Goal: Find specific page/section: Find specific page/section

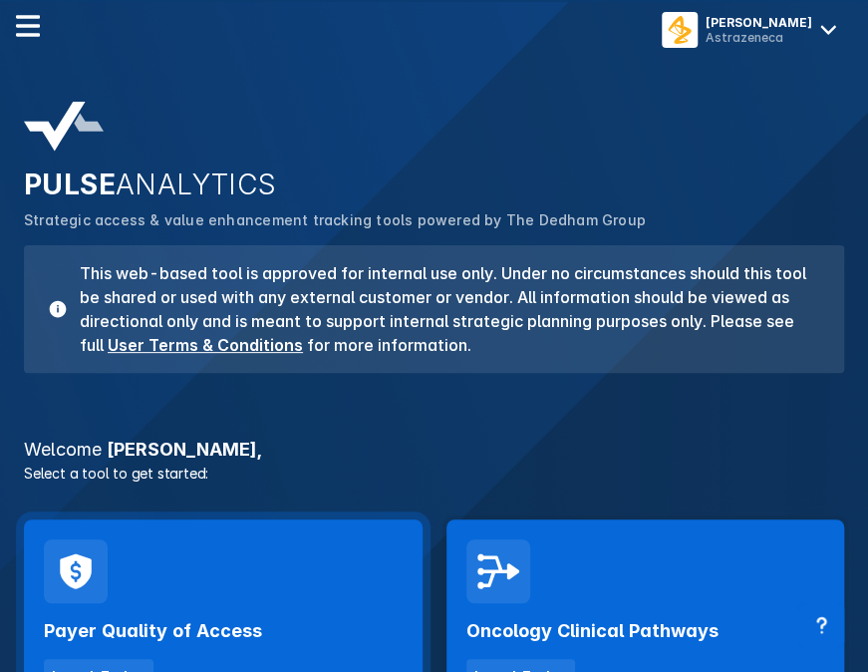
click at [195, 640] on h2 "Payer Quality of Access" at bounding box center [153, 631] width 218 height 24
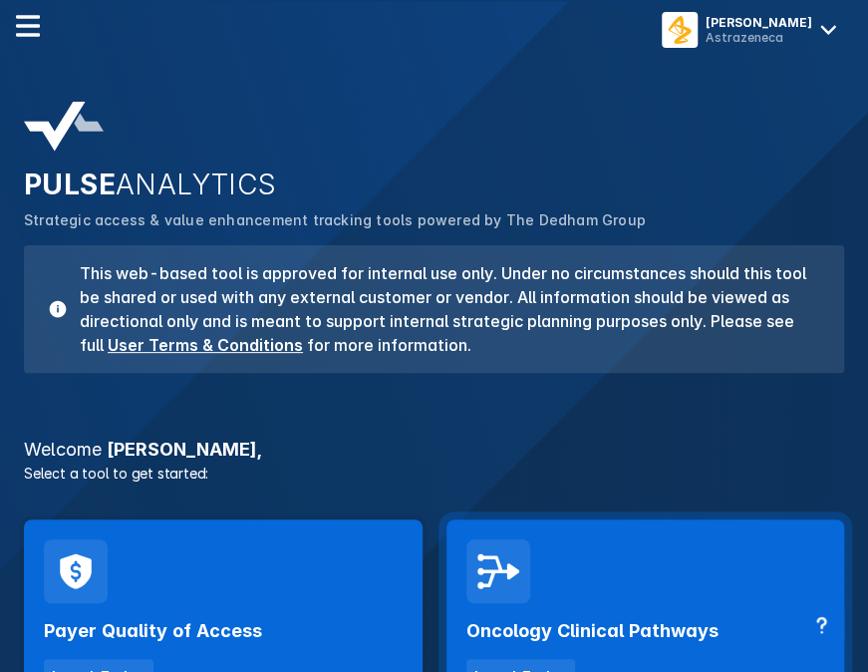
click at [635, 606] on div "Oncology Clinical Pathways Launch Tool" at bounding box center [645, 648] width 359 height 90
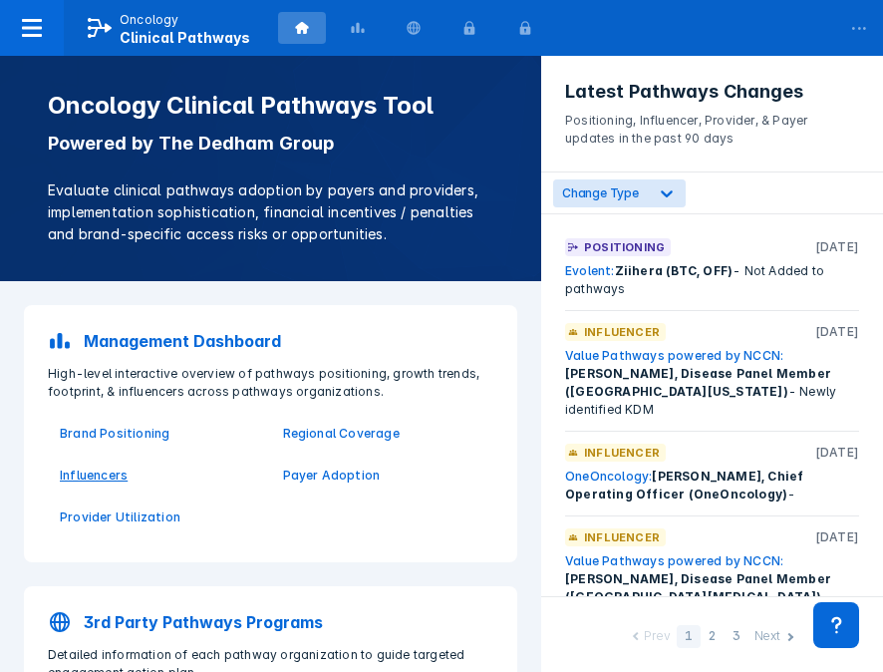
click at [107, 477] on p "Influencers" at bounding box center [159, 475] width 199 height 18
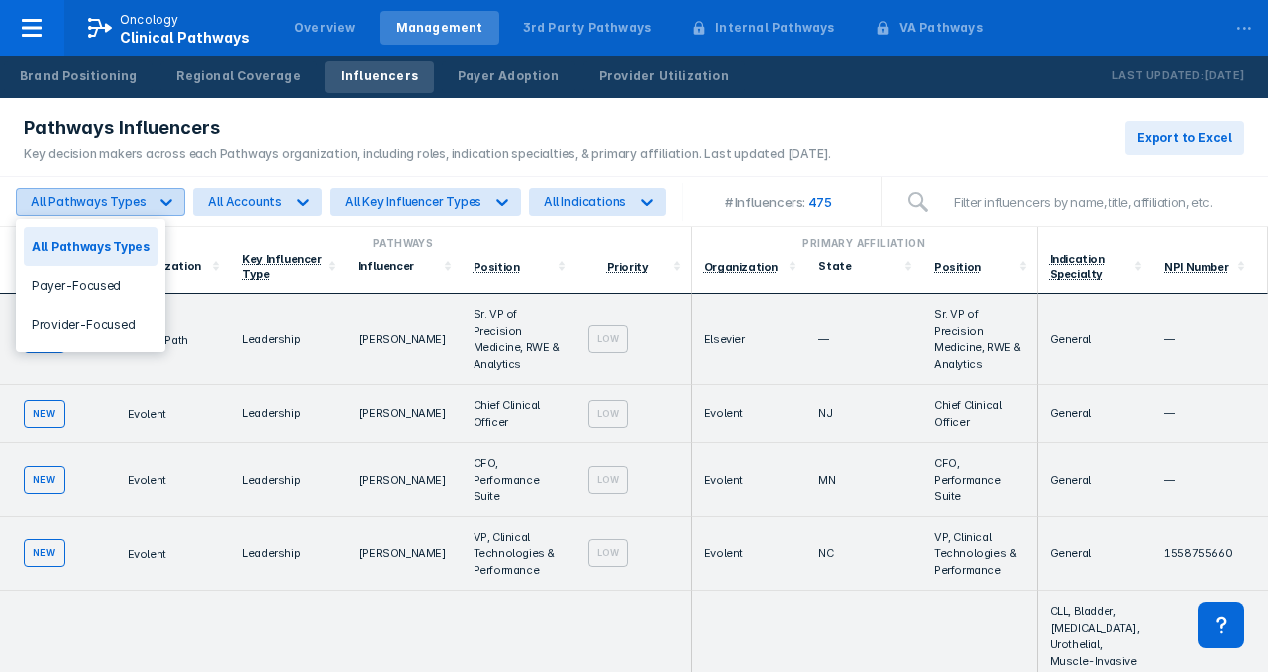
click at [168, 201] on icon at bounding box center [166, 202] width 20 height 20
click at [102, 285] on div "Payer-Focused" at bounding box center [91, 285] width 134 height 39
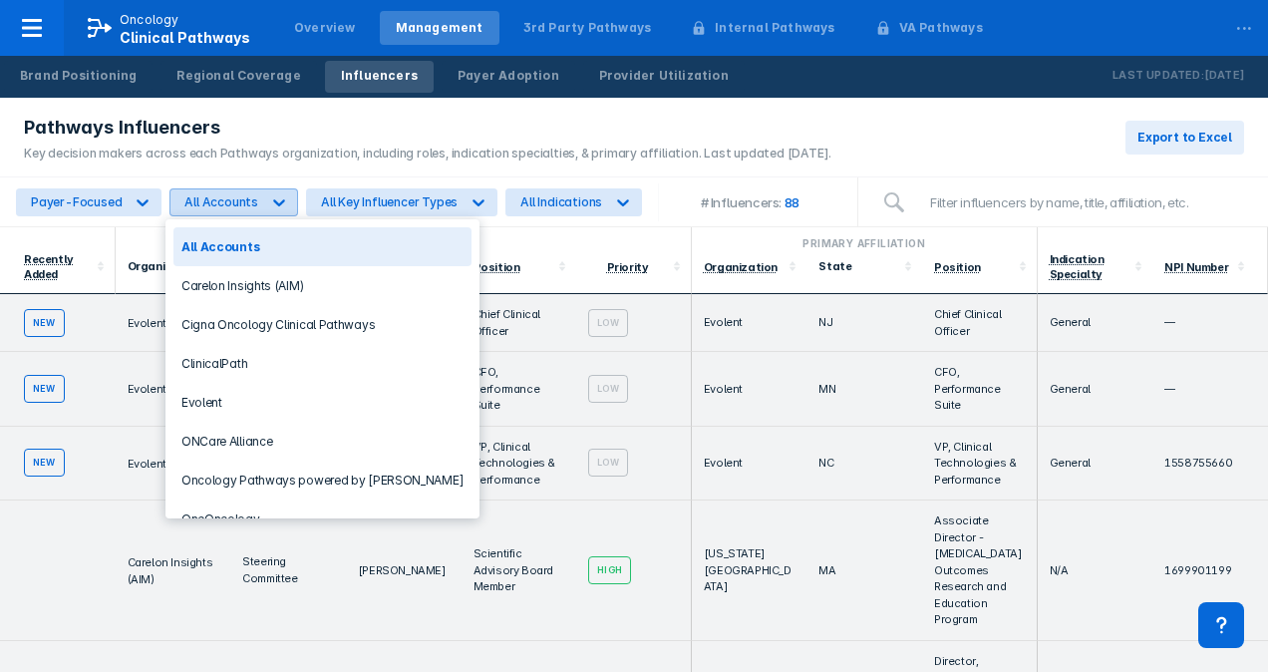
click at [271, 201] on icon at bounding box center [279, 202] width 20 height 20
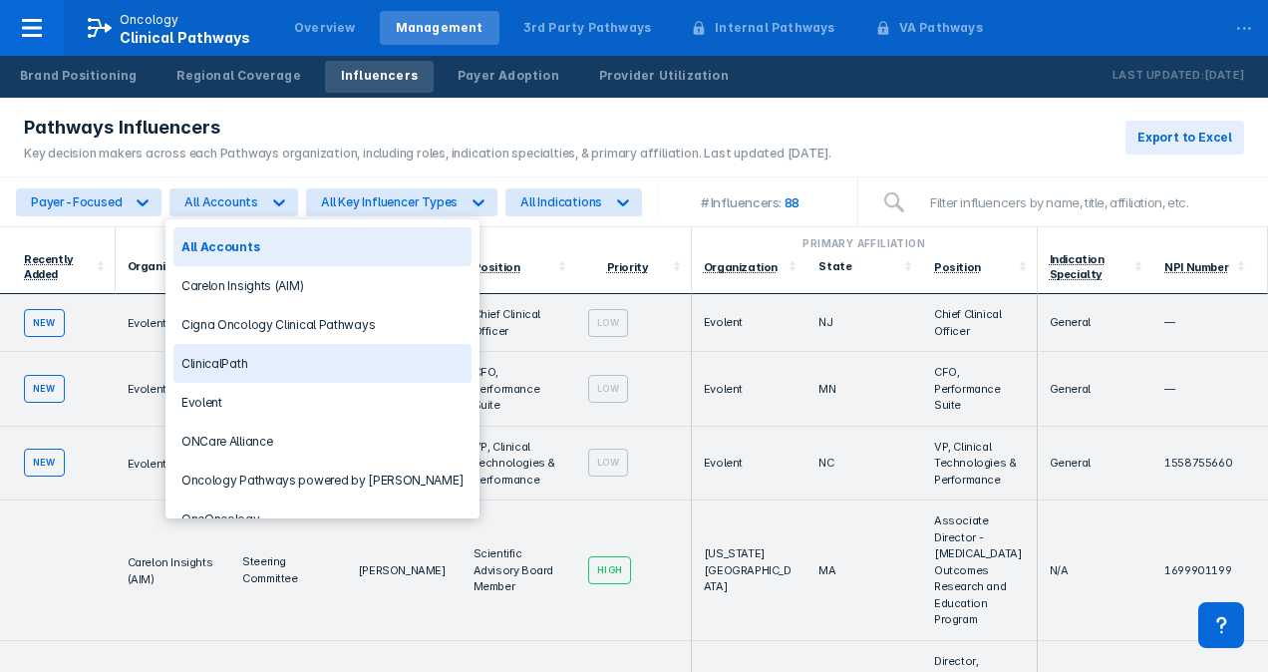
click at [288, 357] on div "ClinicalPath" at bounding box center [322, 363] width 298 height 39
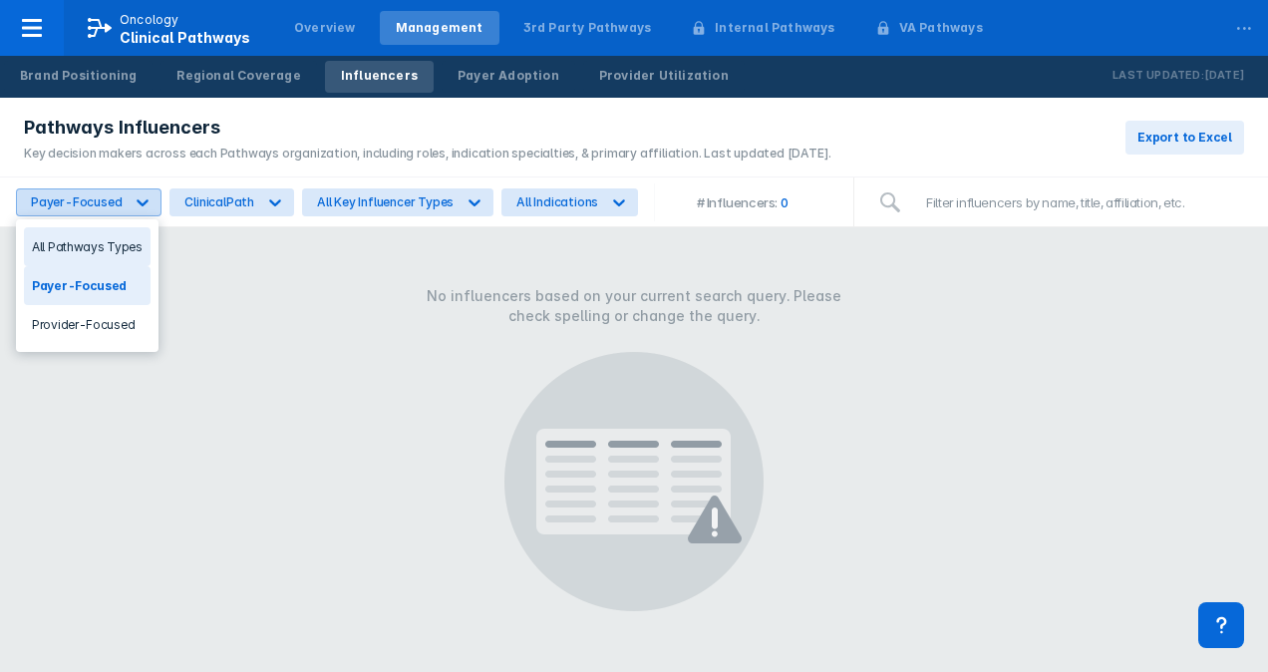
click at [136, 193] on icon at bounding box center [143, 202] width 20 height 20
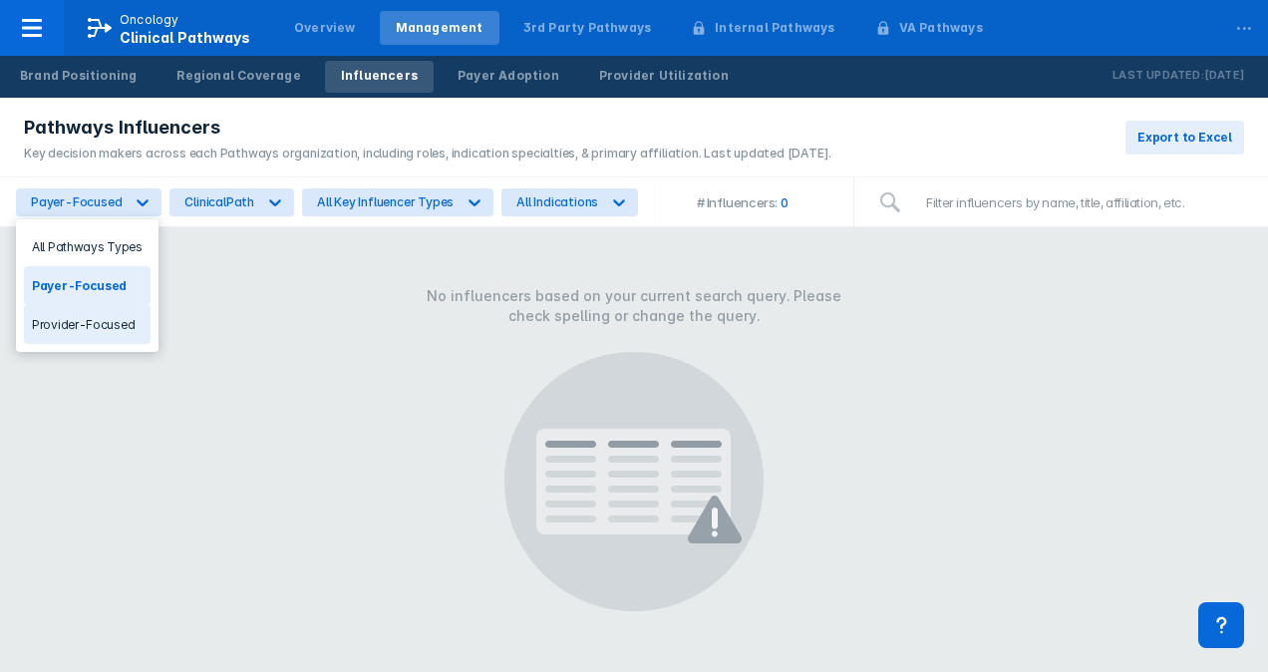
click at [97, 315] on div "Provider-Focused" at bounding box center [87, 324] width 127 height 39
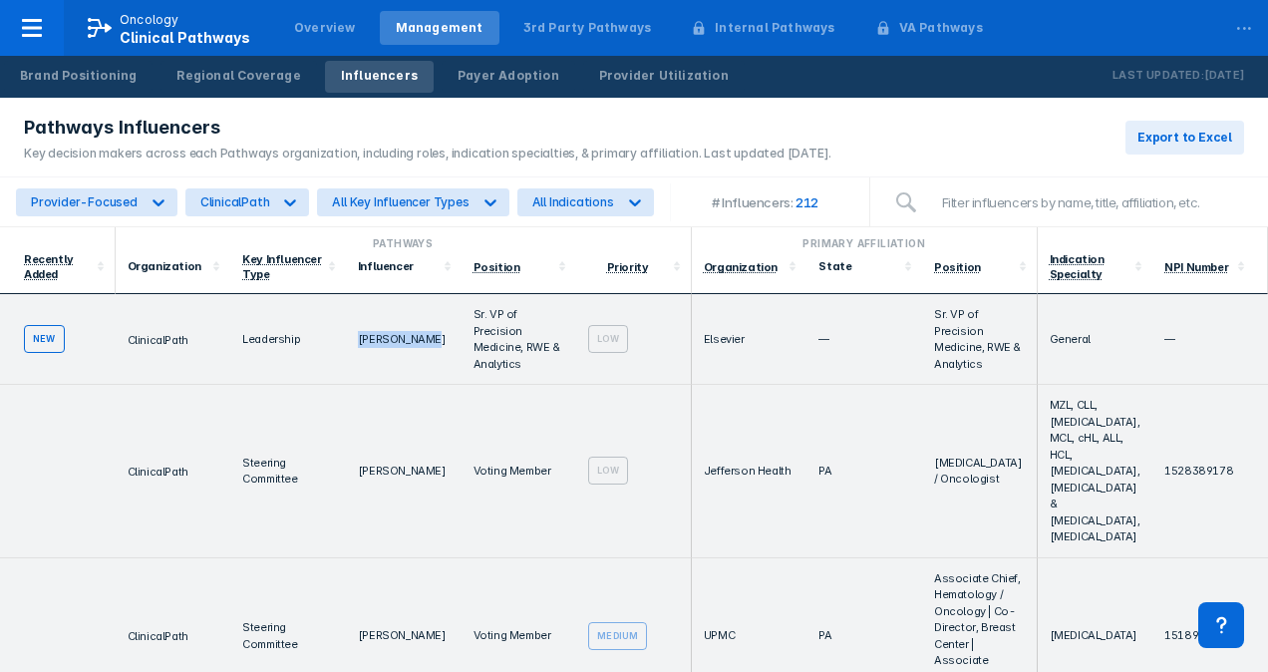
drag, startPoint x: 432, startPoint y: 335, endPoint x: 349, endPoint y: 329, distance: 83.9
click at [349, 329] on td "[PERSON_NAME]" at bounding box center [404, 339] width 116 height 91
copy td "[PERSON_NAME]"
drag, startPoint x: 429, startPoint y: 446, endPoint x: 355, endPoint y: 445, distance: 73.7
click at [355, 445] on td "[PERSON_NAME]" at bounding box center [404, 471] width 116 height 173
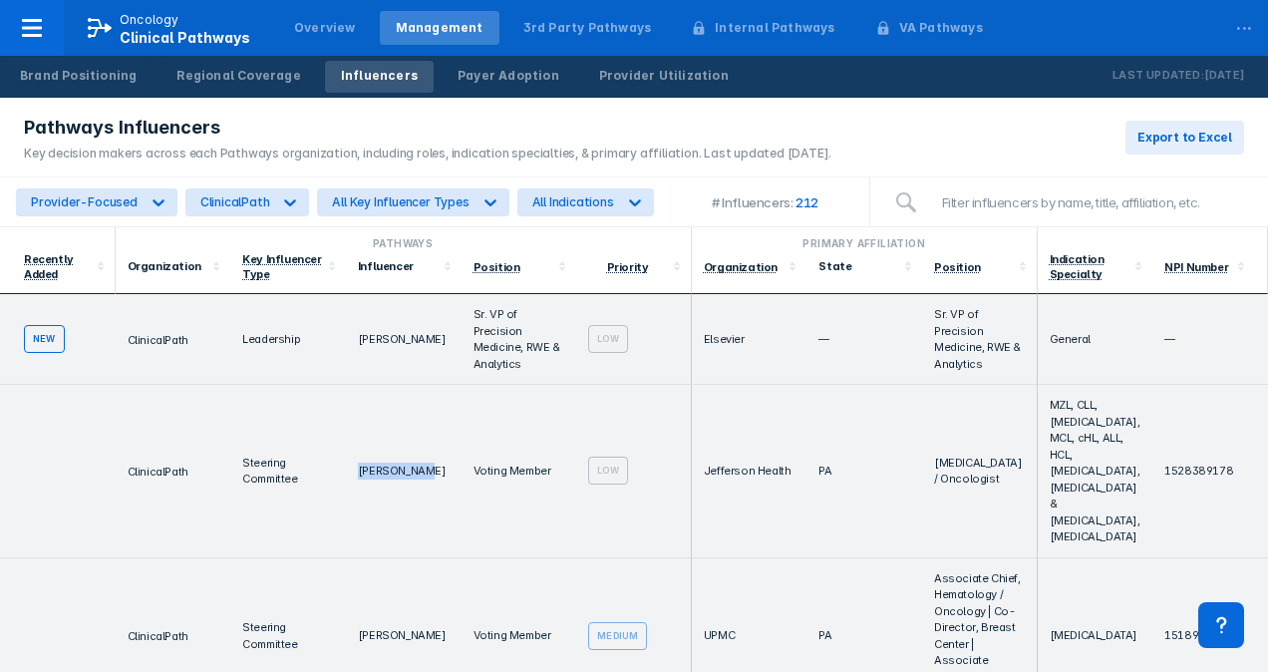
copy td "[PERSON_NAME]"
drag, startPoint x: 429, startPoint y: 587, endPoint x: 351, endPoint y: 594, distance: 79.0
click at [351, 594] on td "[PERSON_NAME]" at bounding box center [404, 636] width 116 height 156
copy td "[PERSON_NAME]"
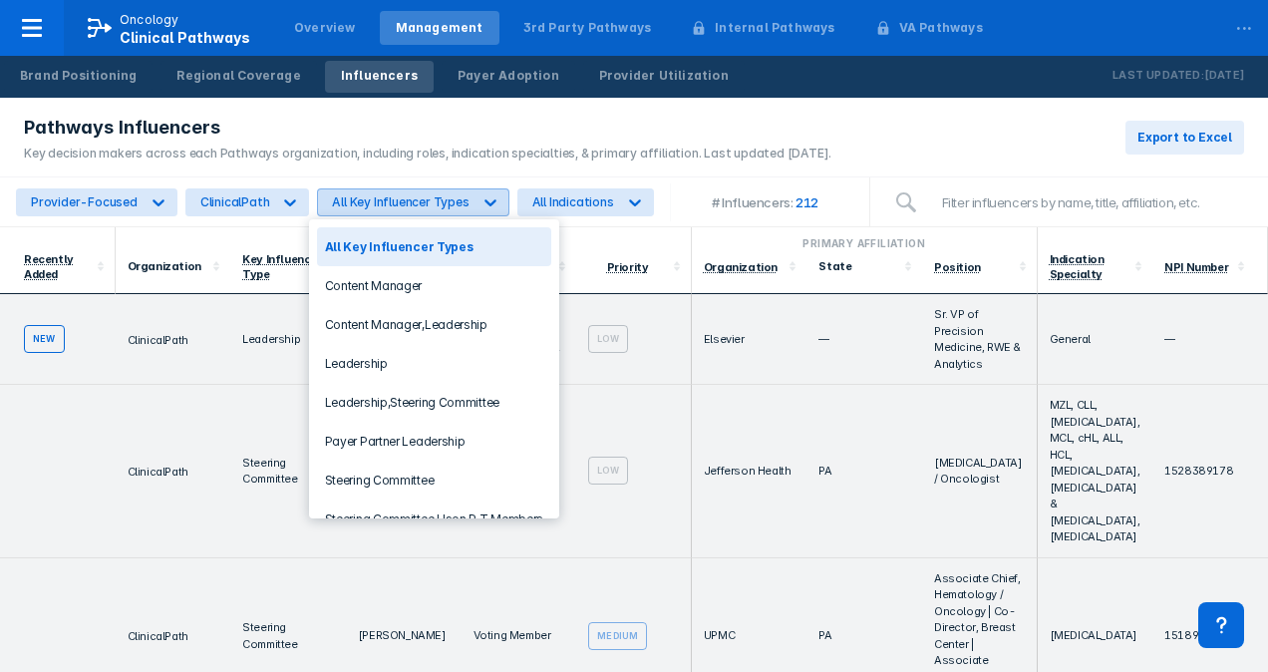
click at [480, 194] on icon at bounding box center [490, 202] width 20 height 20
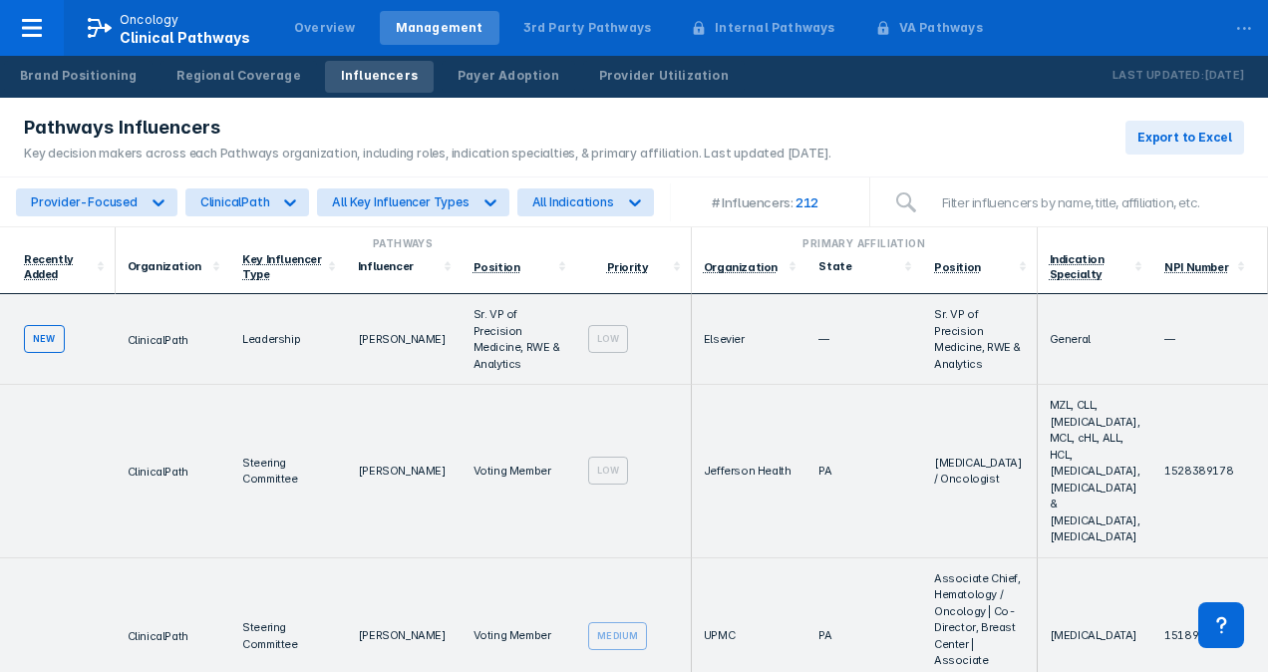
click at [611, 243] on div "Pathways" at bounding box center [403, 243] width 559 height 16
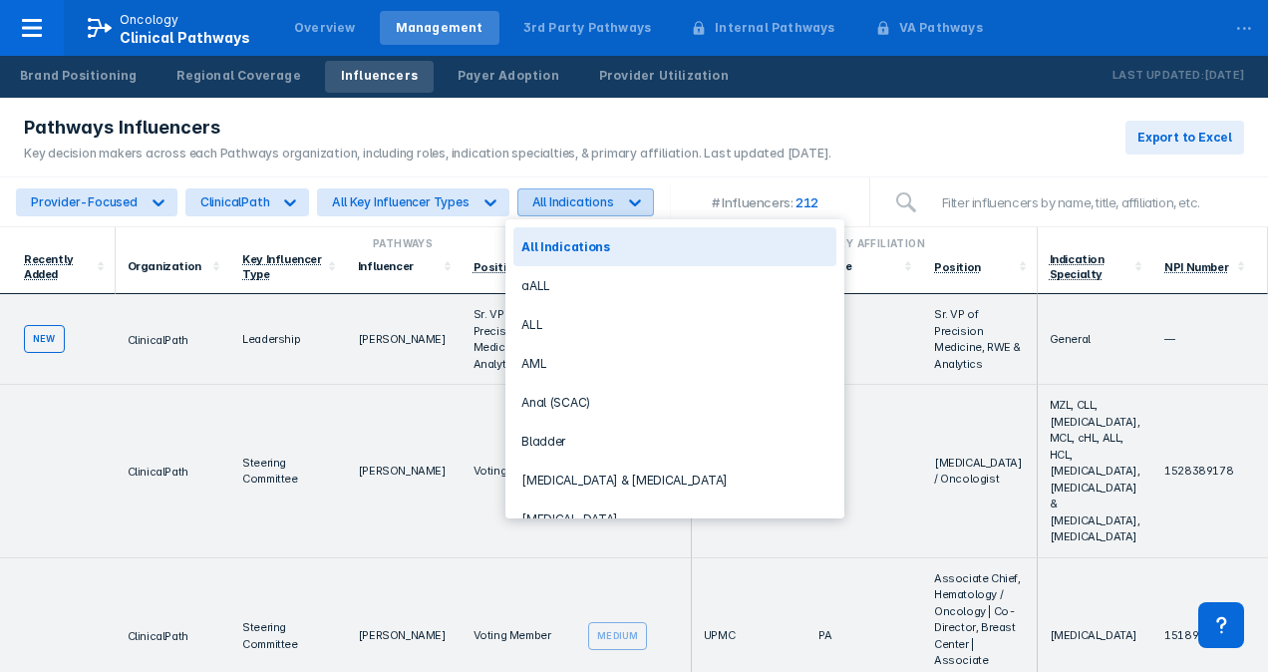
click at [625, 192] on icon at bounding box center [635, 202] width 20 height 20
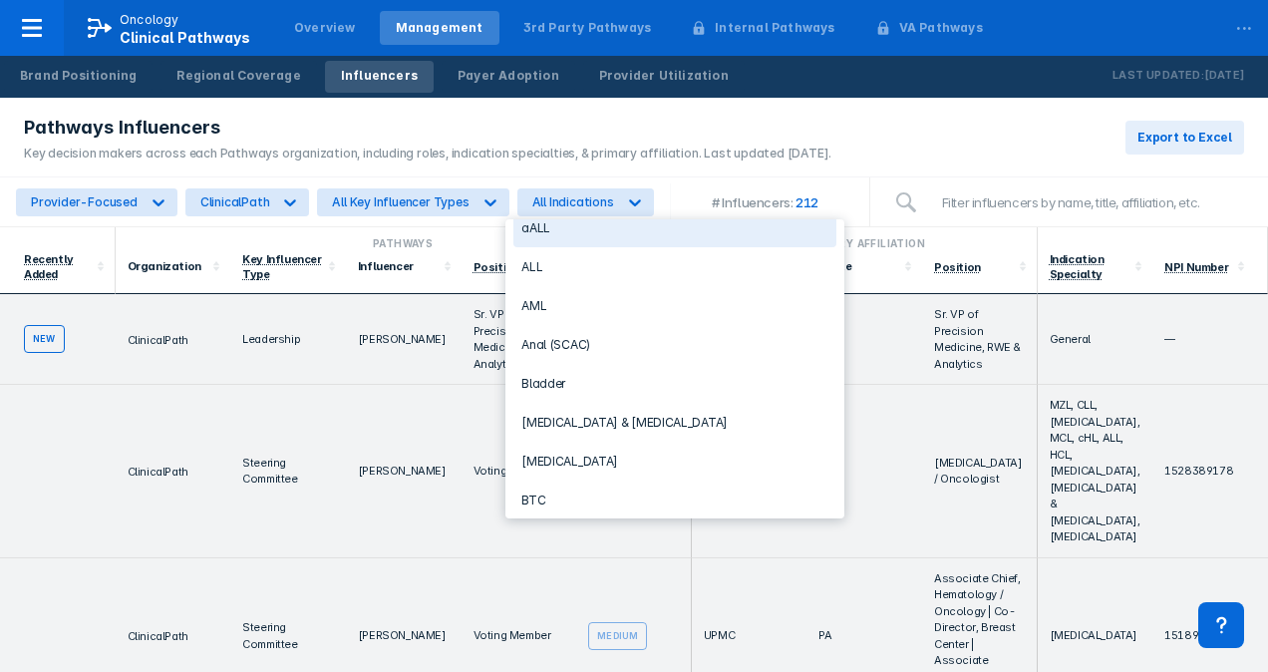
scroll to position [92, 0]
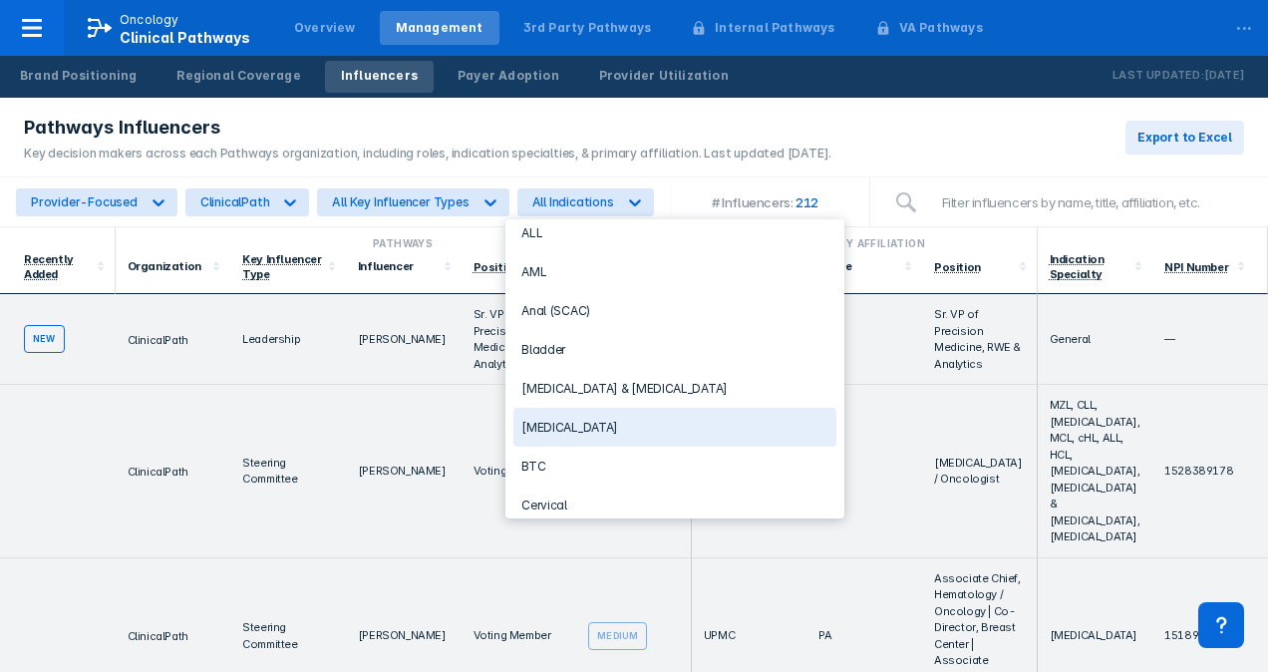
click at [580, 414] on div "[MEDICAL_DATA]" at bounding box center [674, 427] width 323 height 39
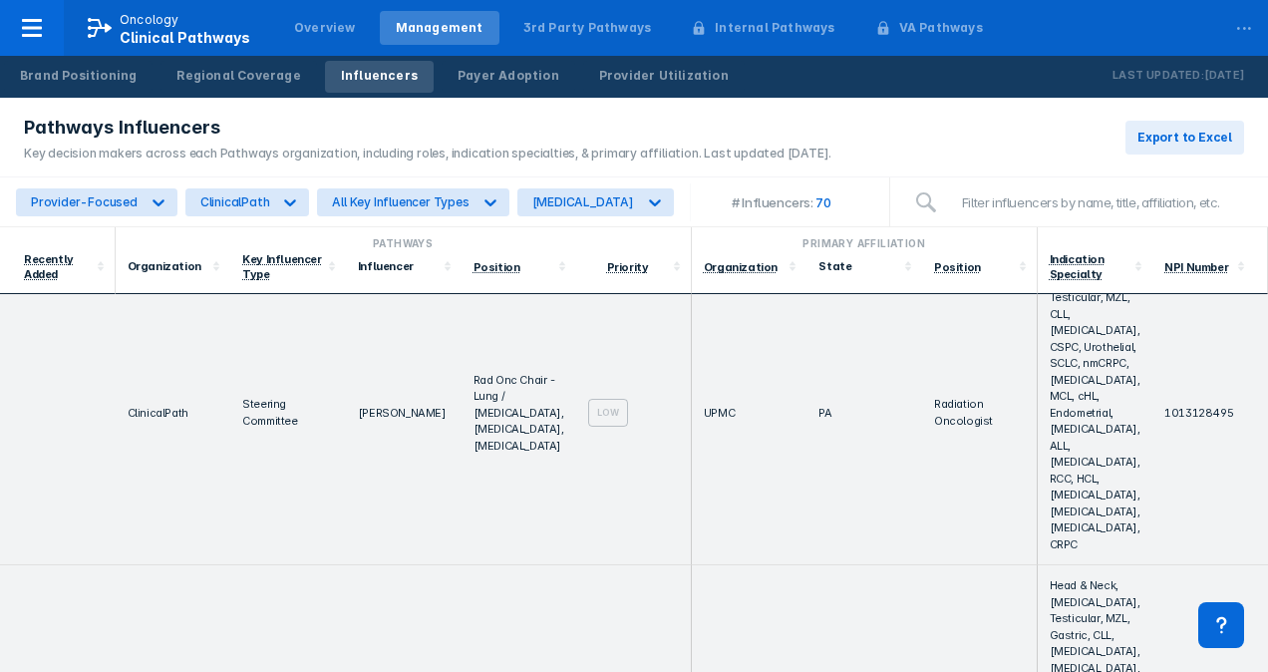
scroll to position [0, 0]
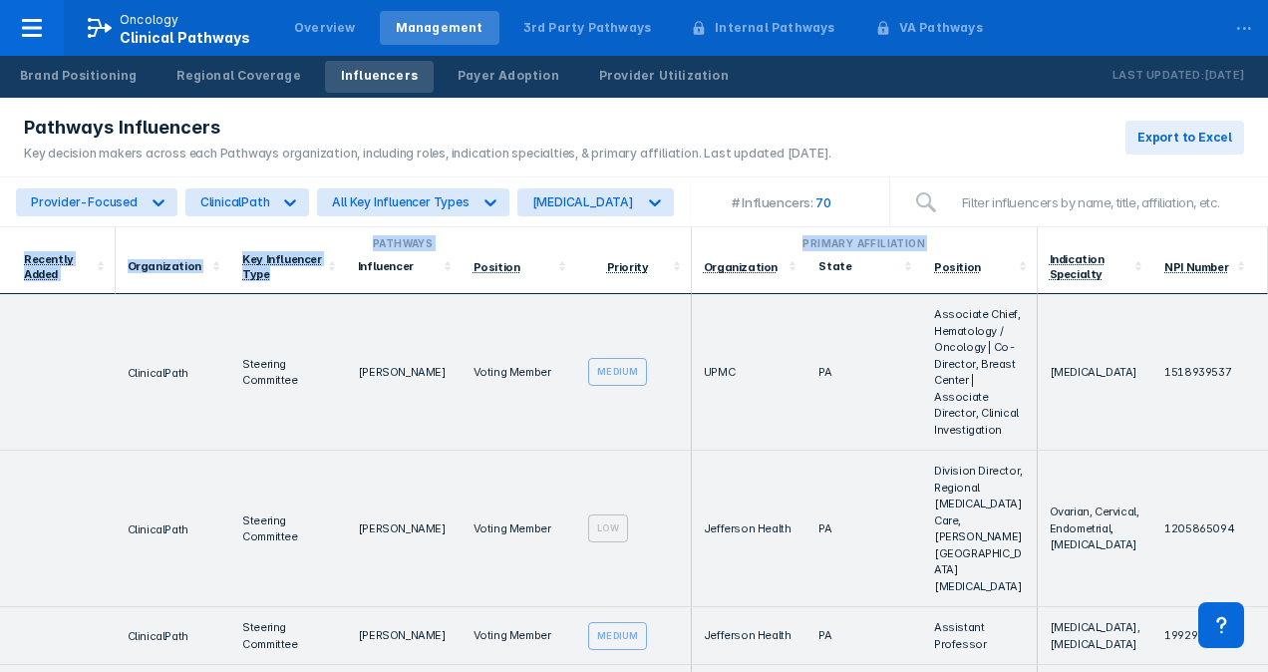
drag, startPoint x: 286, startPoint y: 280, endPoint x: 232, endPoint y: 248, distance: 62.6
click at [232, 248] on thead "Pathways Primary Affiliation Recently Added Organization Key Influencer Type In…" at bounding box center [634, 260] width 1268 height 67
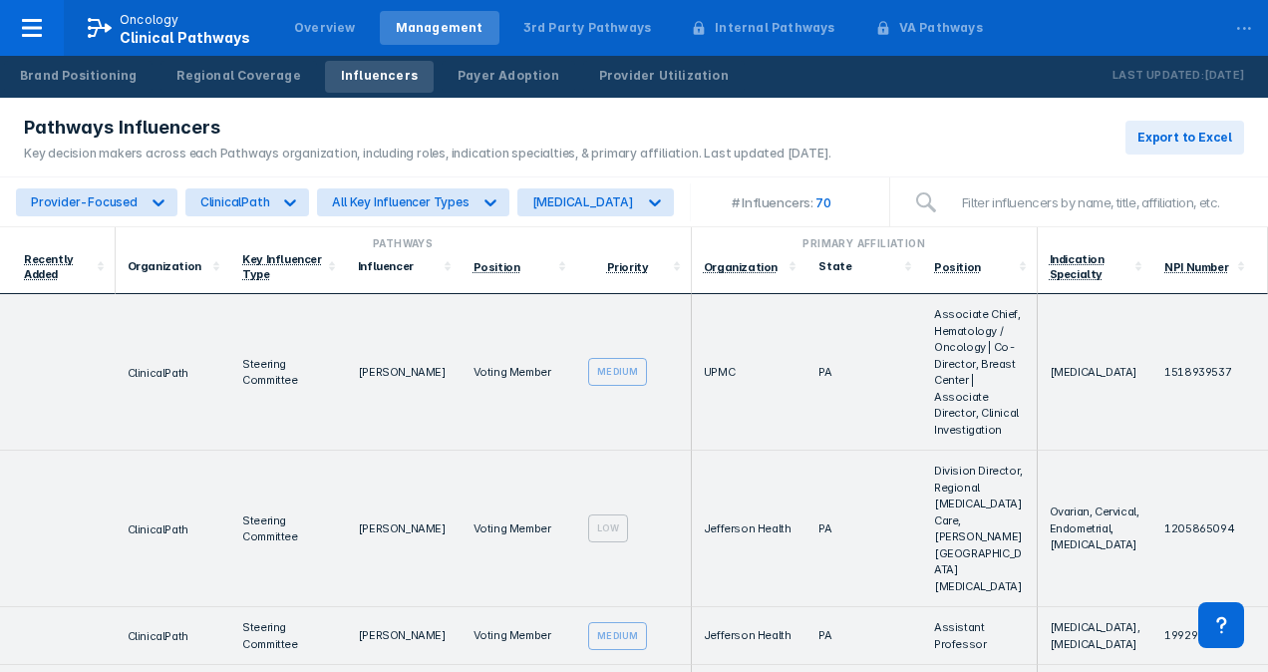
drag, startPoint x: 232, startPoint y: 248, endPoint x: 279, endPoint y: 346, distance: 108.3
click at [279, 346] on td "Steering Committee" at bounding box center [288, 372] width 116 height 156
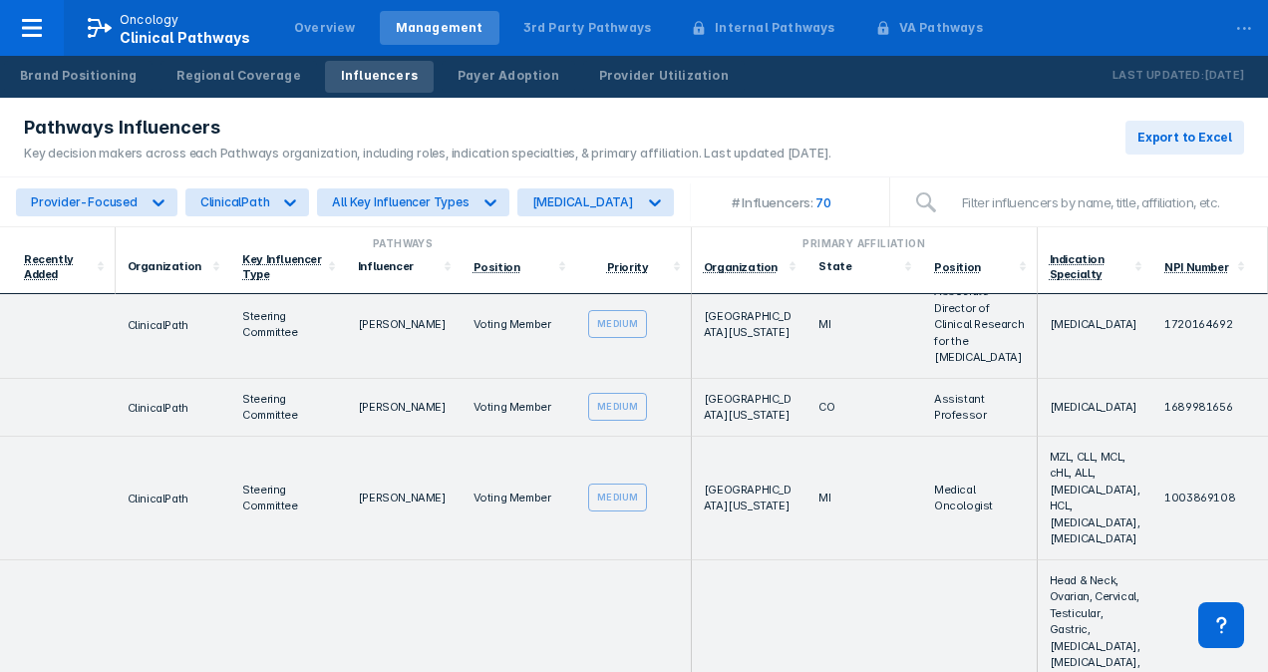
scroll to position [423, 0]
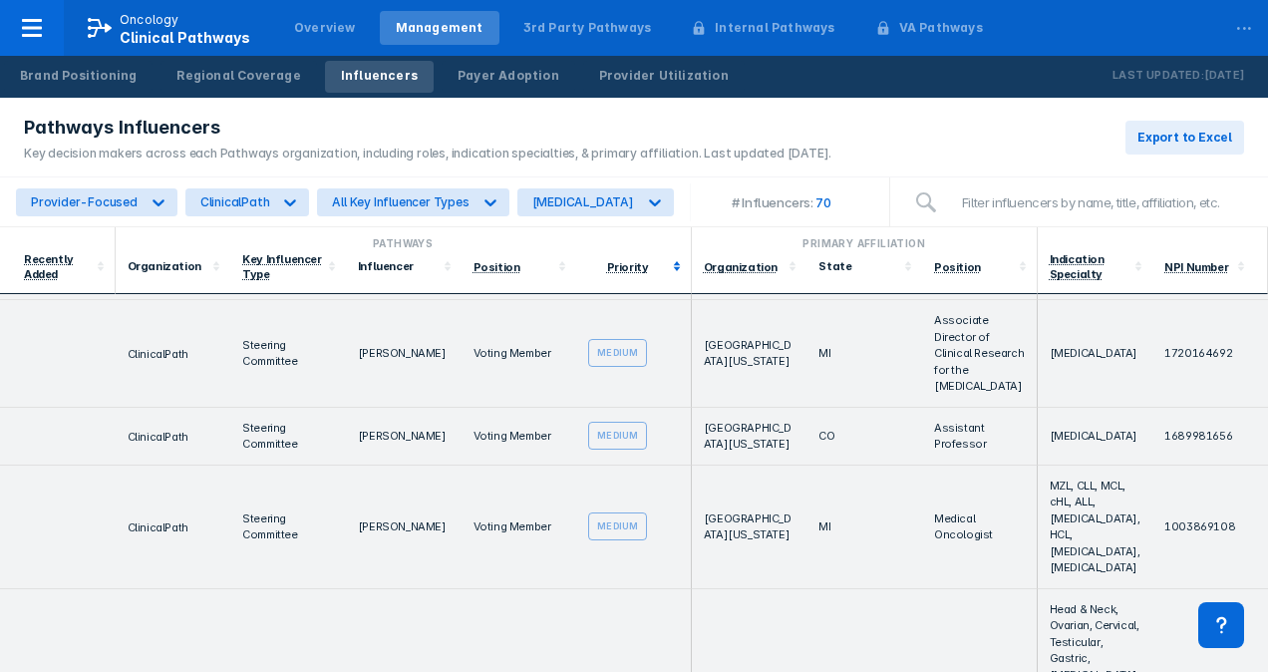
click at [673, 259] on icon at bounding box center [677, 266] width 20 height 20
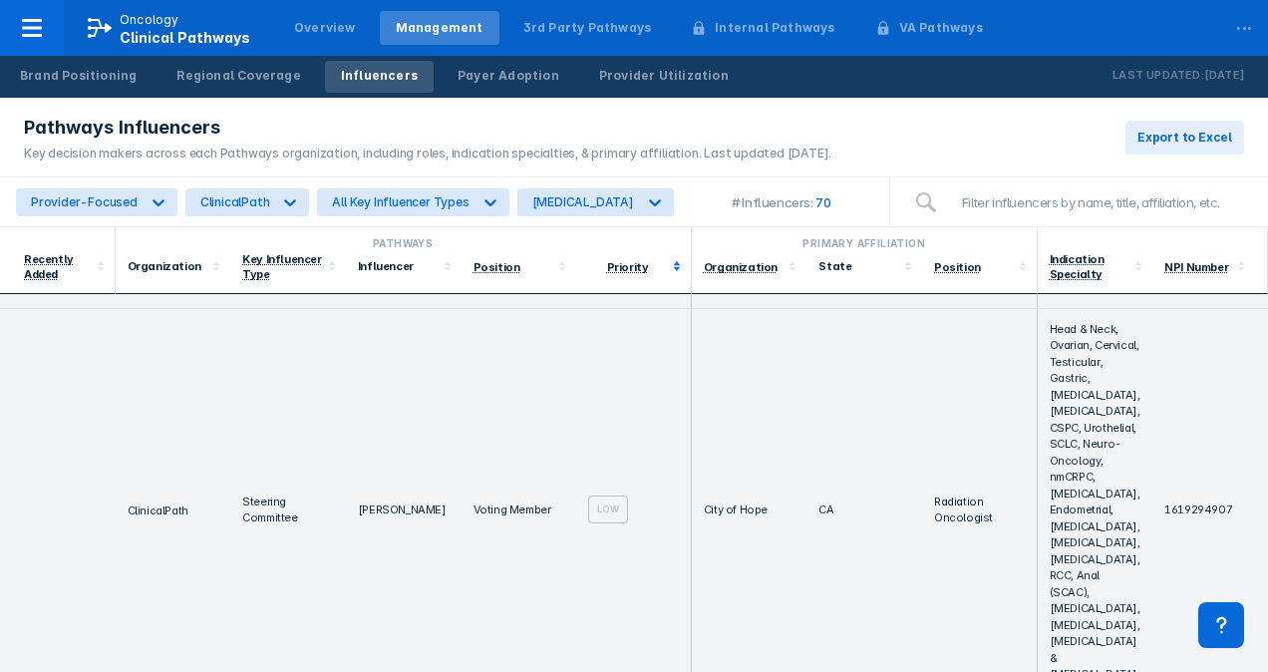
scroll to position [0, 0]
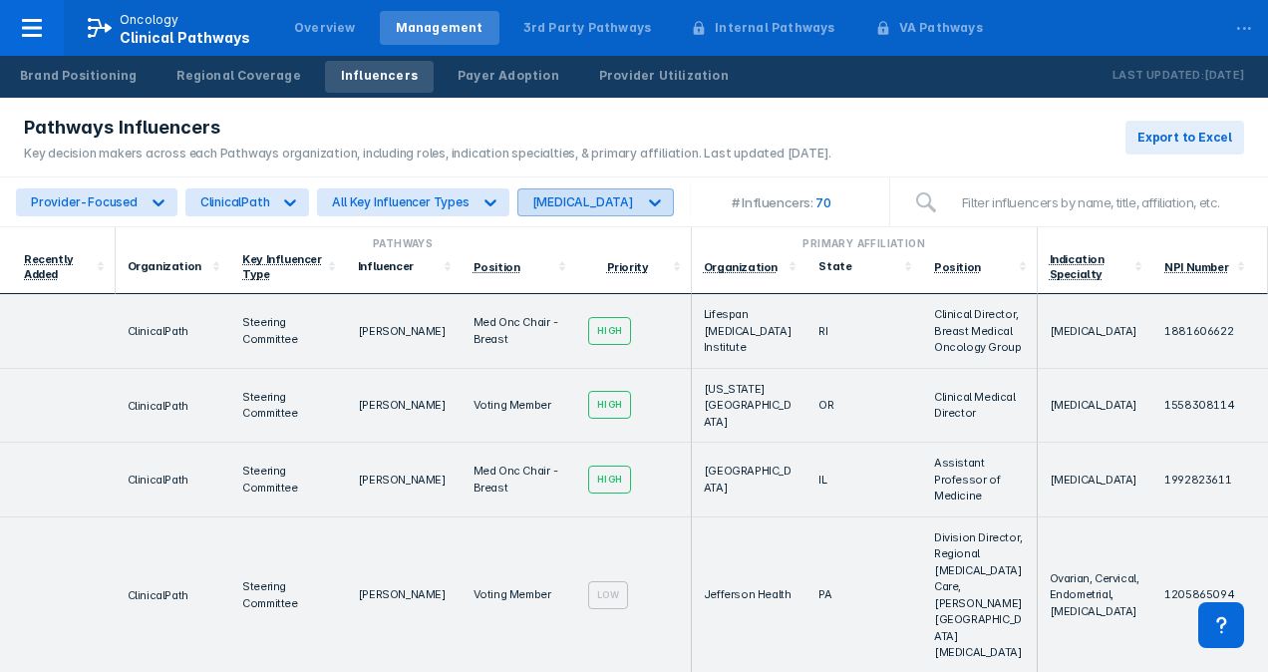
click at [645, 201] on icon at bounding box center [655, 202] width 20 height 20
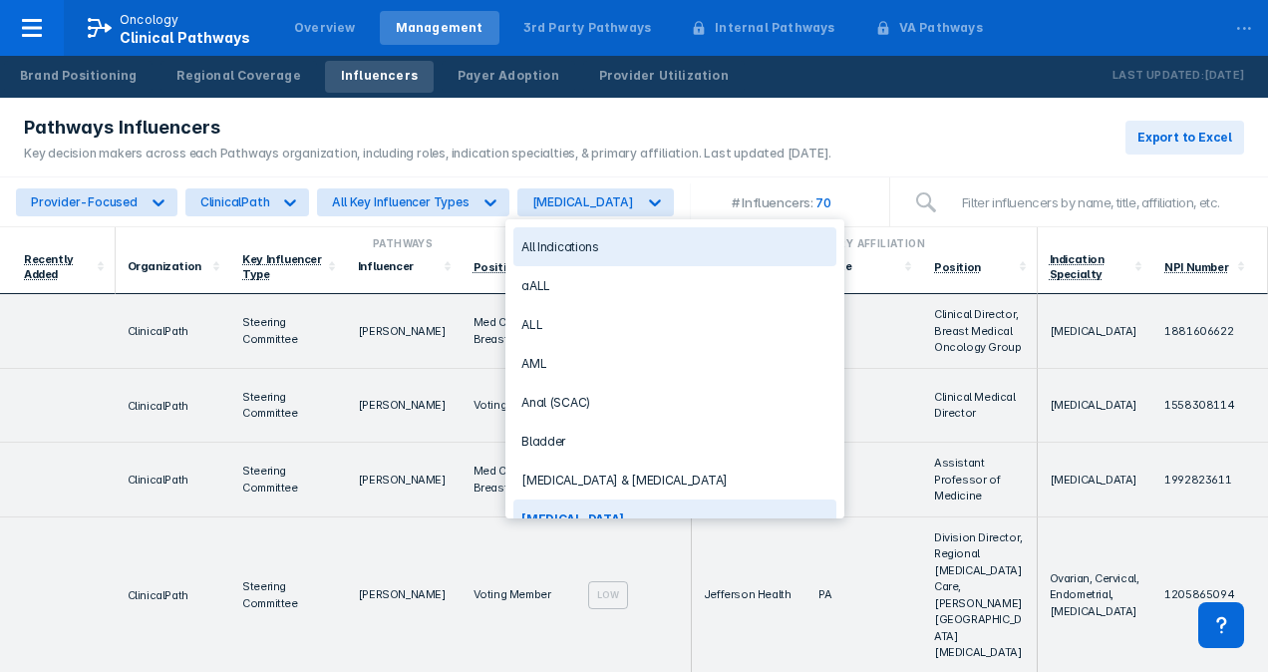
click at [590, 247] on div "All Indications" at bounding box center [674, 246] width 323 height 39
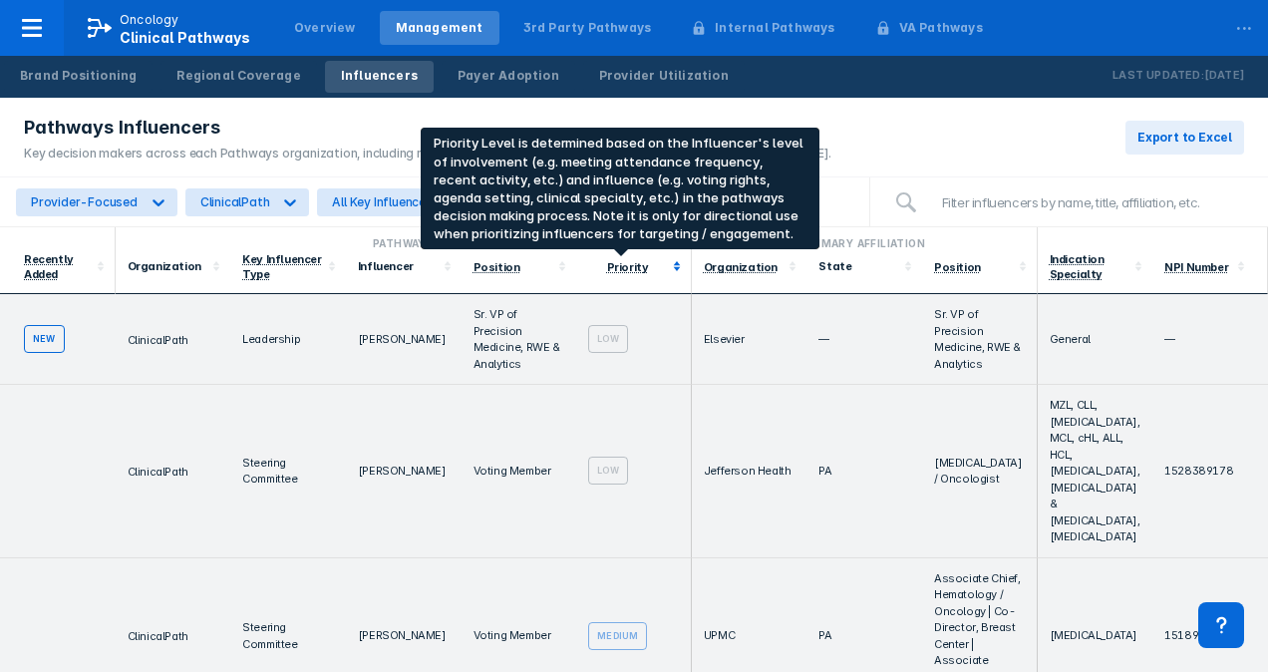
click at [629, 269] on div "Priority" at bounding box center [628, 267] width 42 height 14
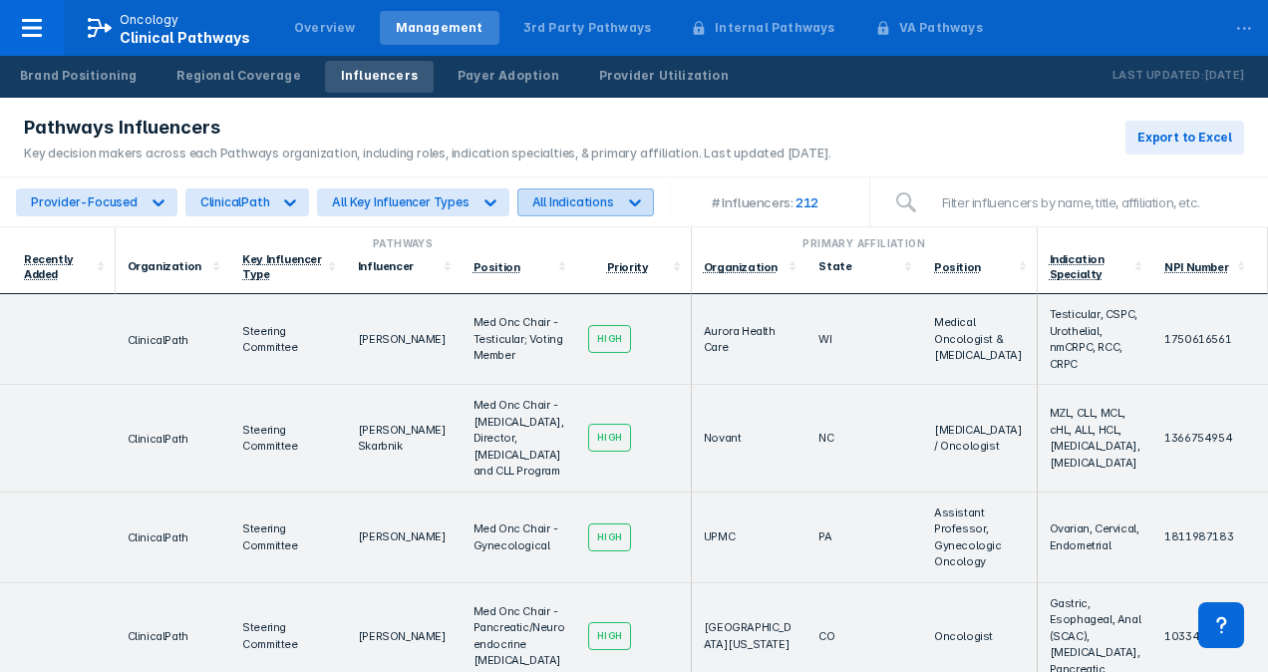
click at [625, 205] on icon at bounding box center [635, 202] width 20 height 20
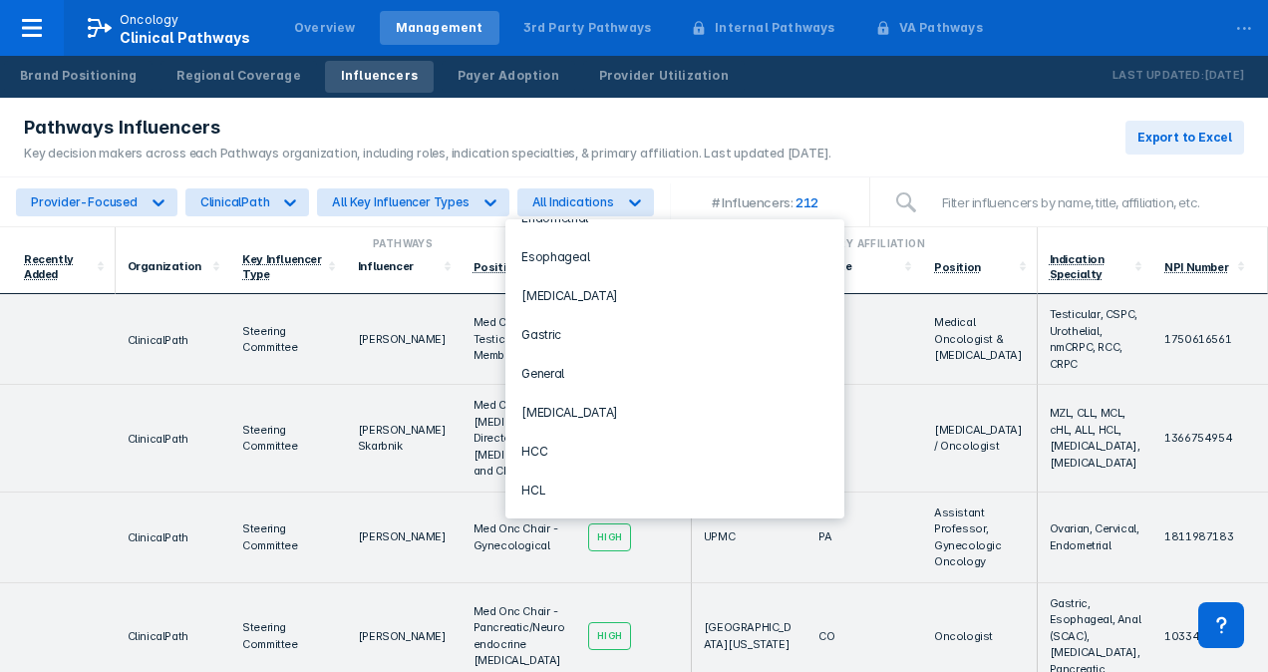
scroll to position [698, 0]
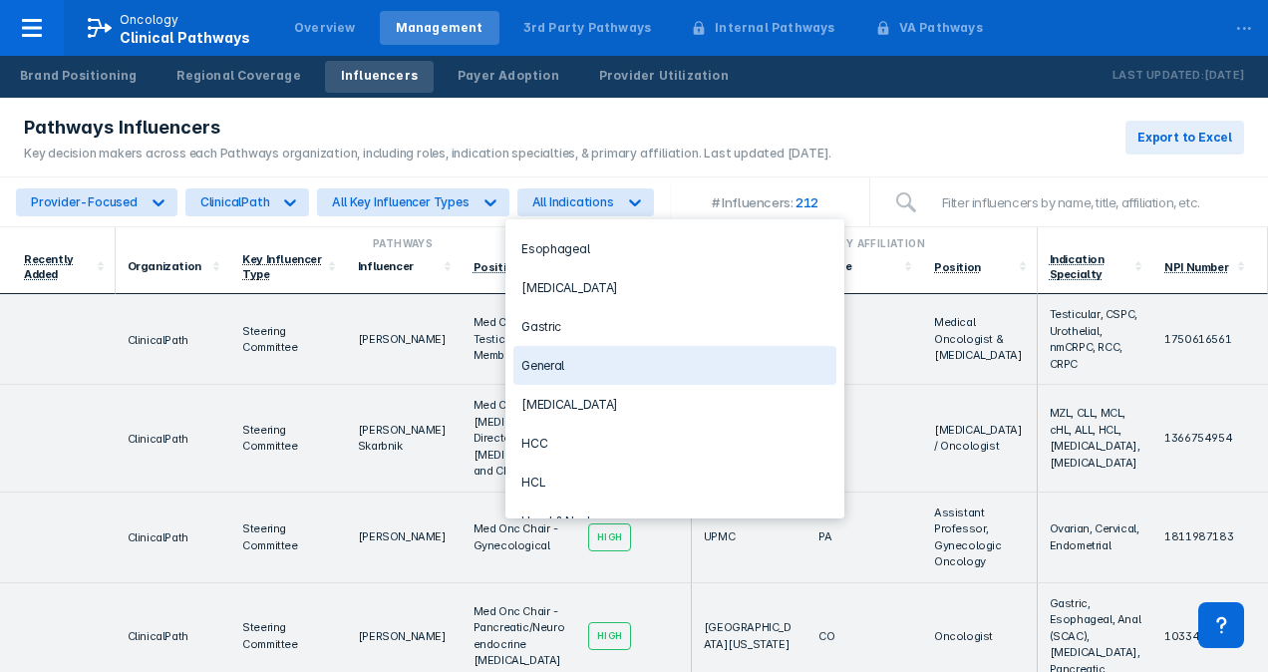
click at [664, 348] on div "General" at bounding box center [674, 365] width 323 height 39
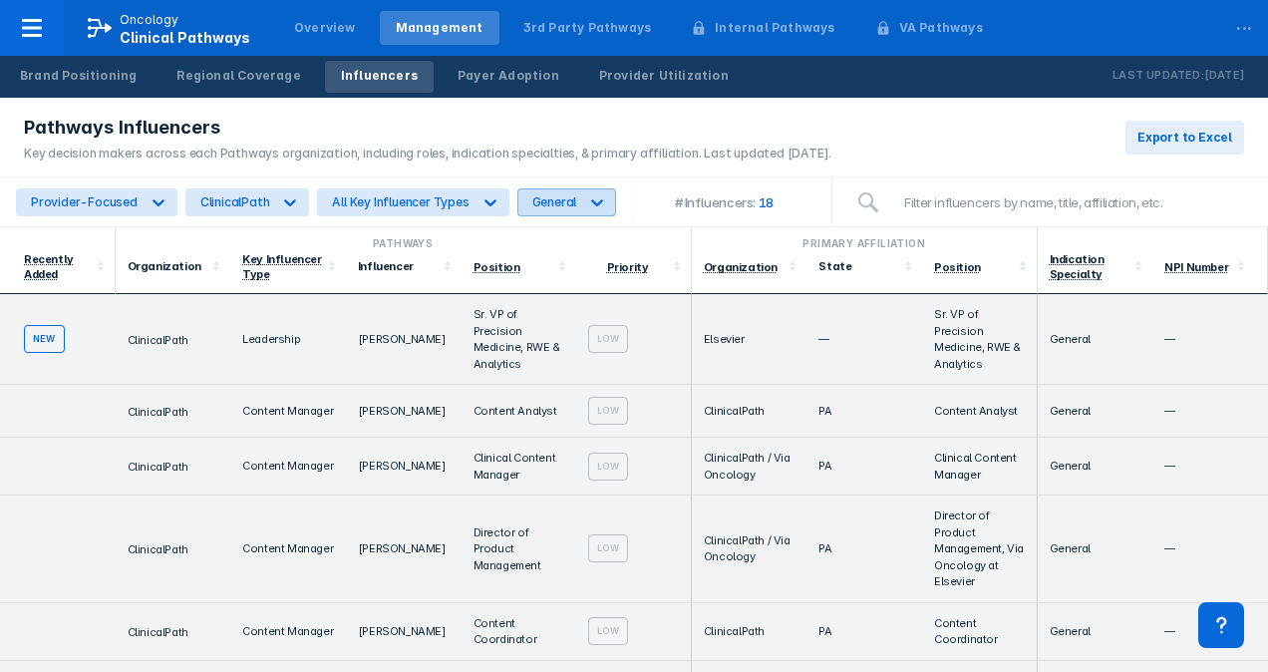
click at [591, 194] on icon at bounding box center [597, 202] width 20 height 20
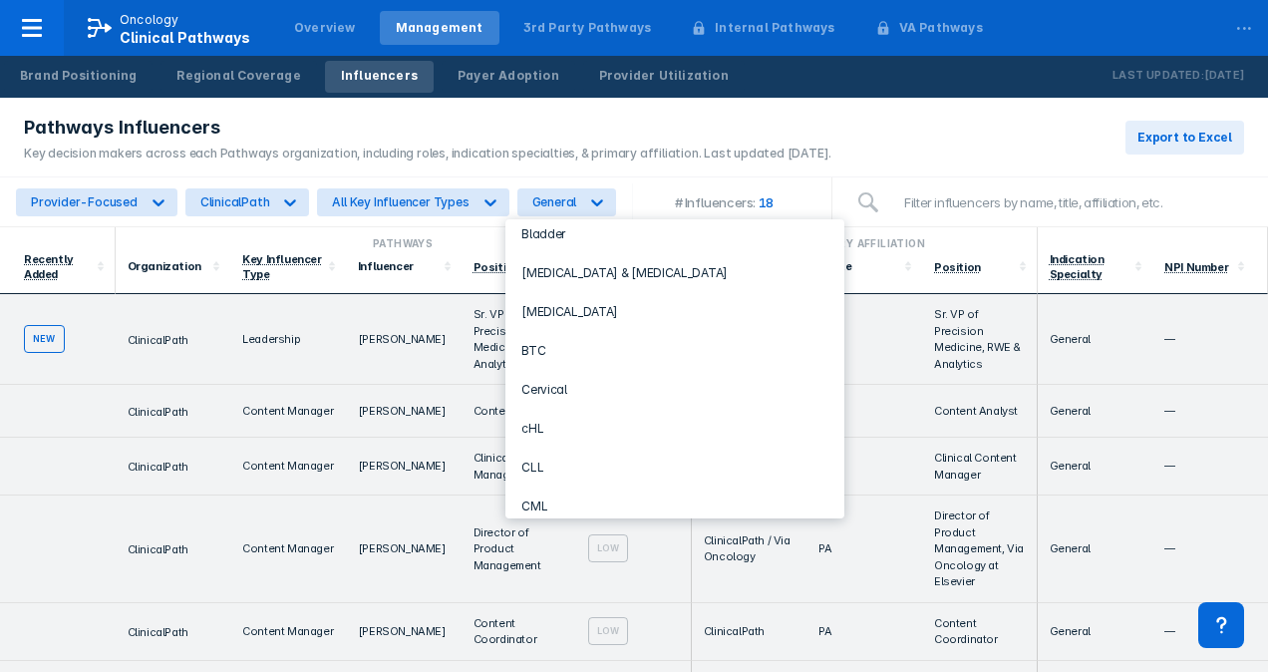
scroll to position [215, 0]
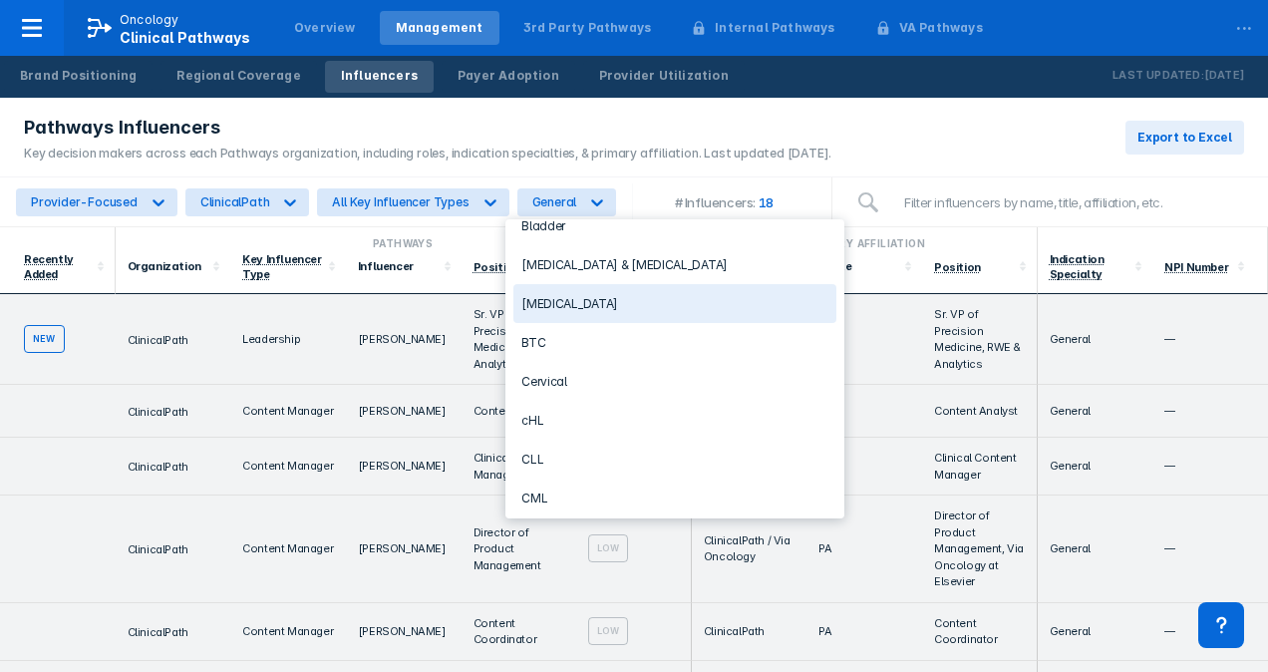
click at [771, 296] on div "[MEDICAL_DATA]" at bounding box center [674, 303] width 323 height 39
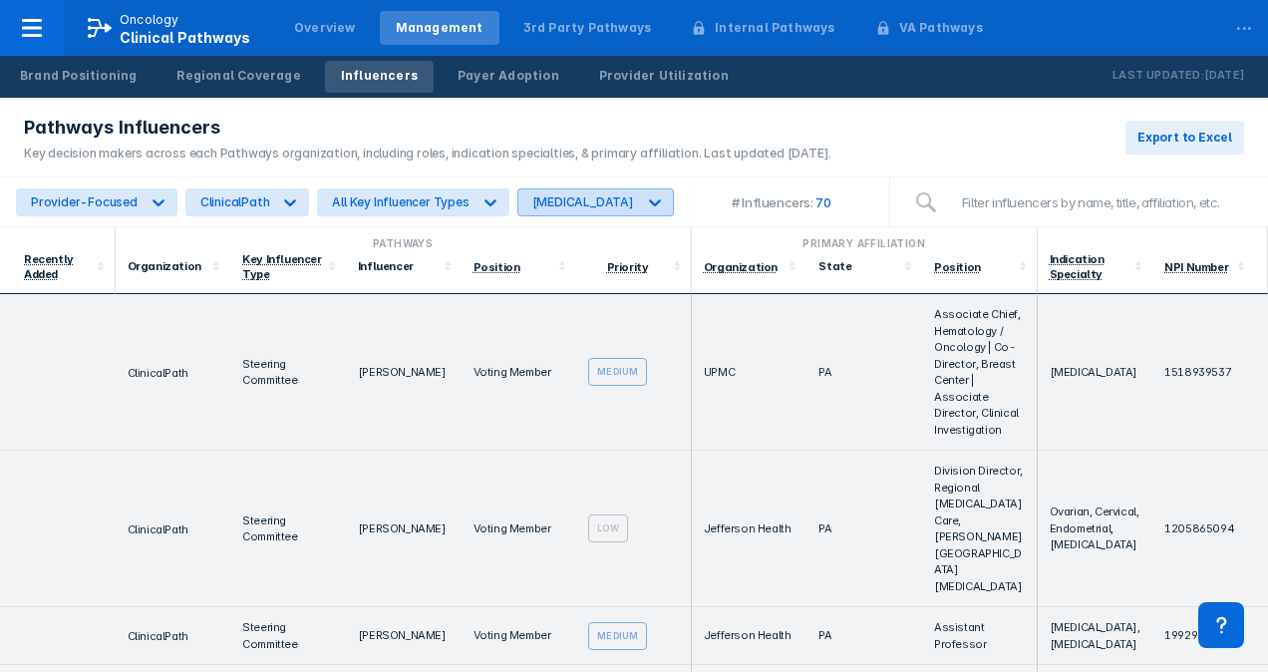
click at [645, 195] on icon at bounding box center [655, 202] width 20 height 20
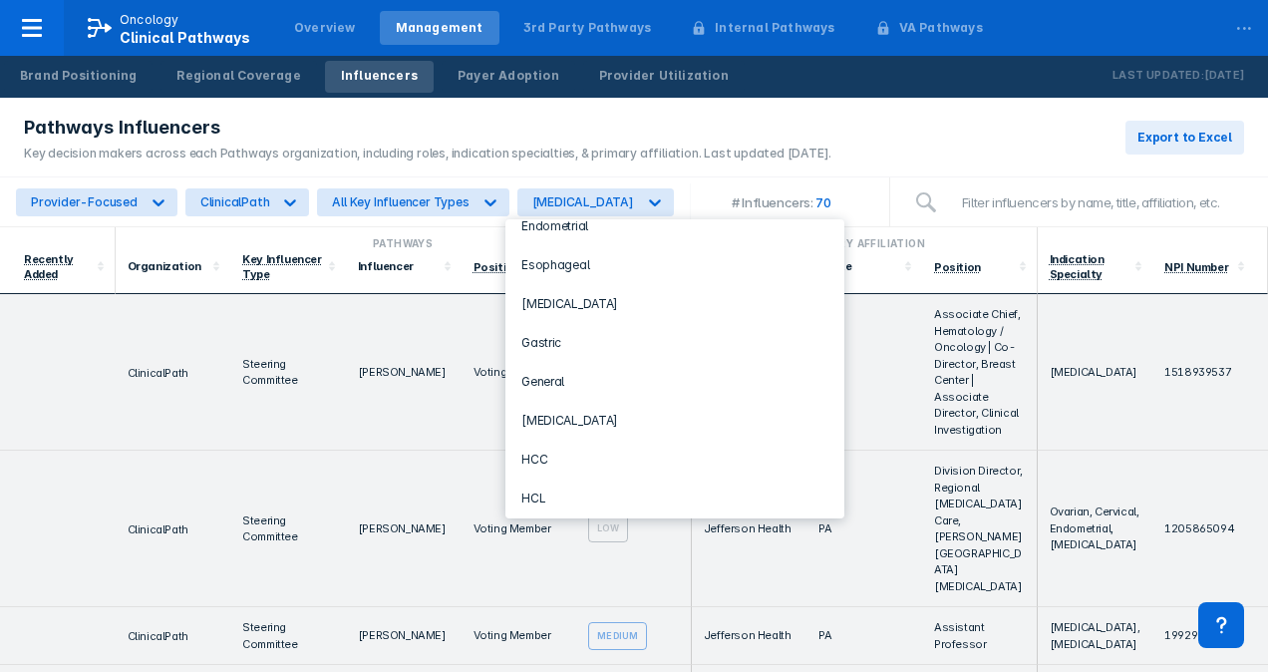
scroll to position [690, 0]
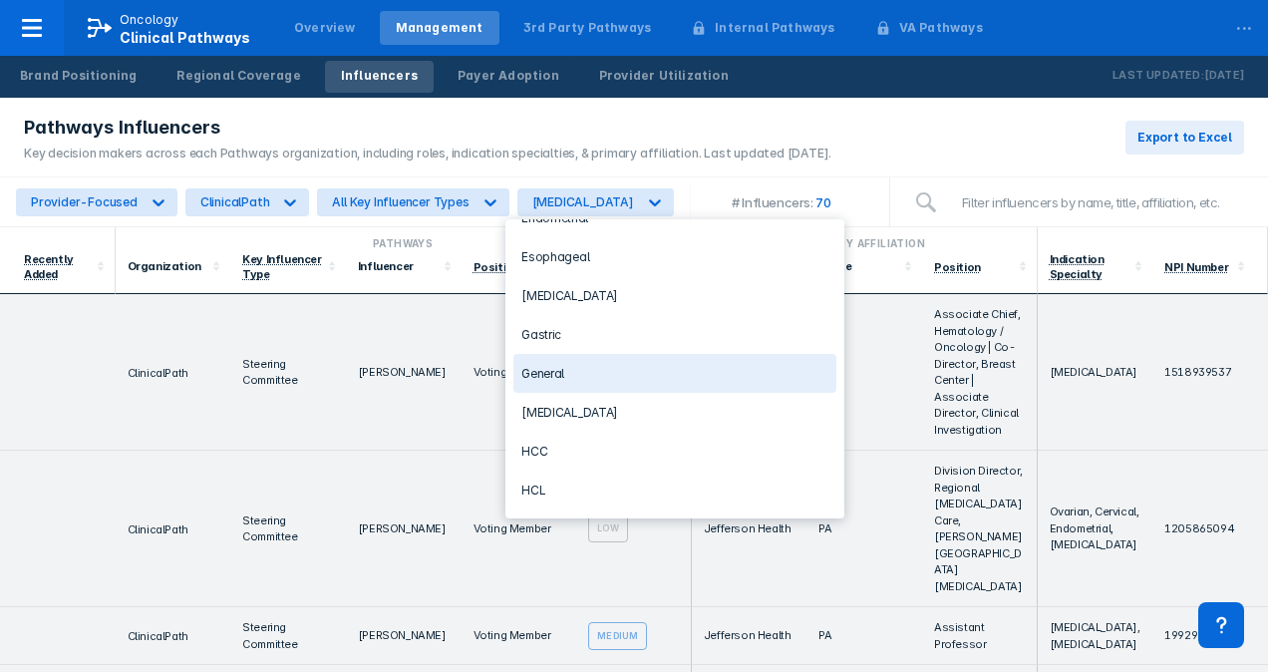
click at [654, 354] on div "General" at bounding box center [674, 373] width 323 height 39
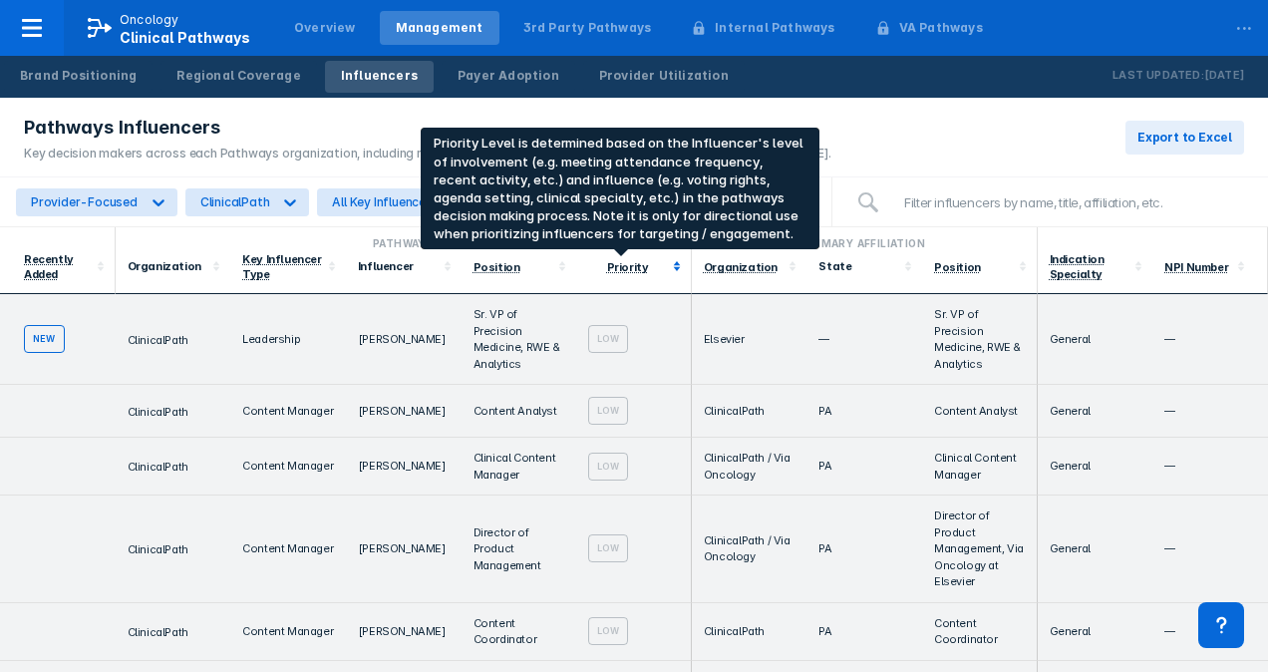
click at [617, 262] on div "Priority" at bounding box center [628, 267] width 42 height 14
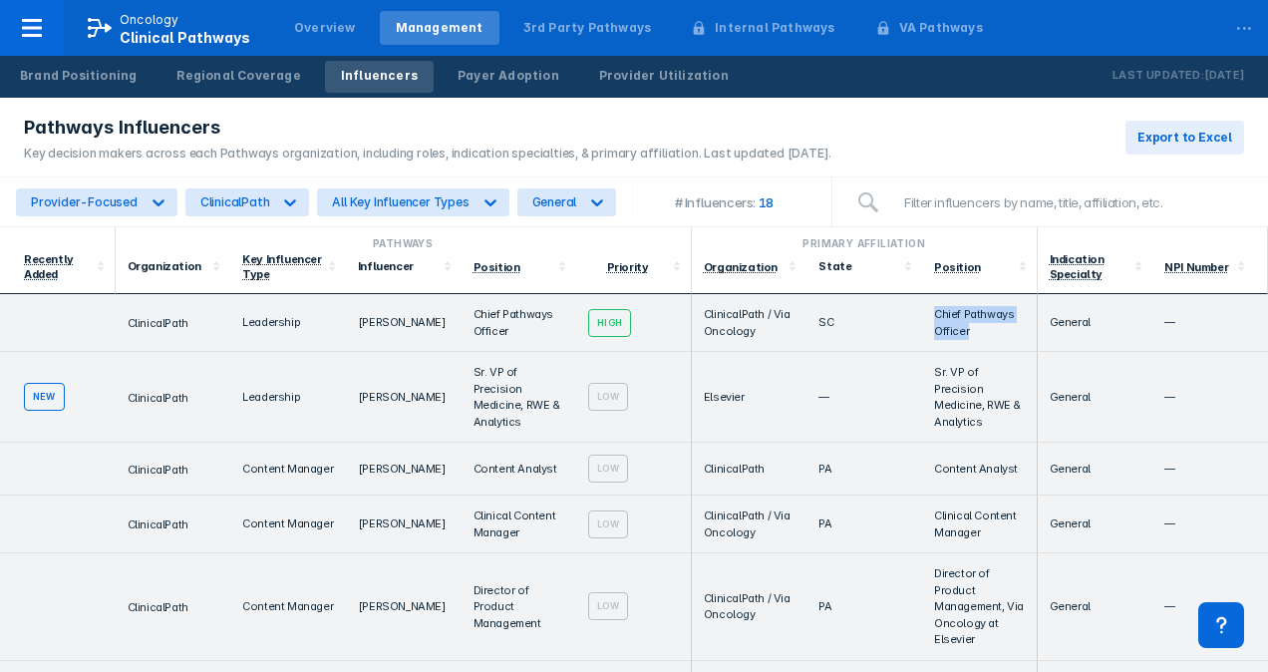
drag, startPoint x: 971, startPoint y: 338, endPoint x: 869, endPoint y: 294, distance: 110.7
click at [869, 294] on tr "ClinicalPath Leadership [PERSON_NAME] Chief Pathways Officer High ClinicalPath …" at bounding box center [634, 323] width 1268 height 58
drag, startPoint x: 422, startPoint y: 334, endPoint x: 353, endPoint y: 302, distance: 75.8
click at [353, 302] on td "[PERSON_NAME]" at bounding box center [404, 323] width 116 height 58
